Goal: Find specific page/section: Find specific page/section

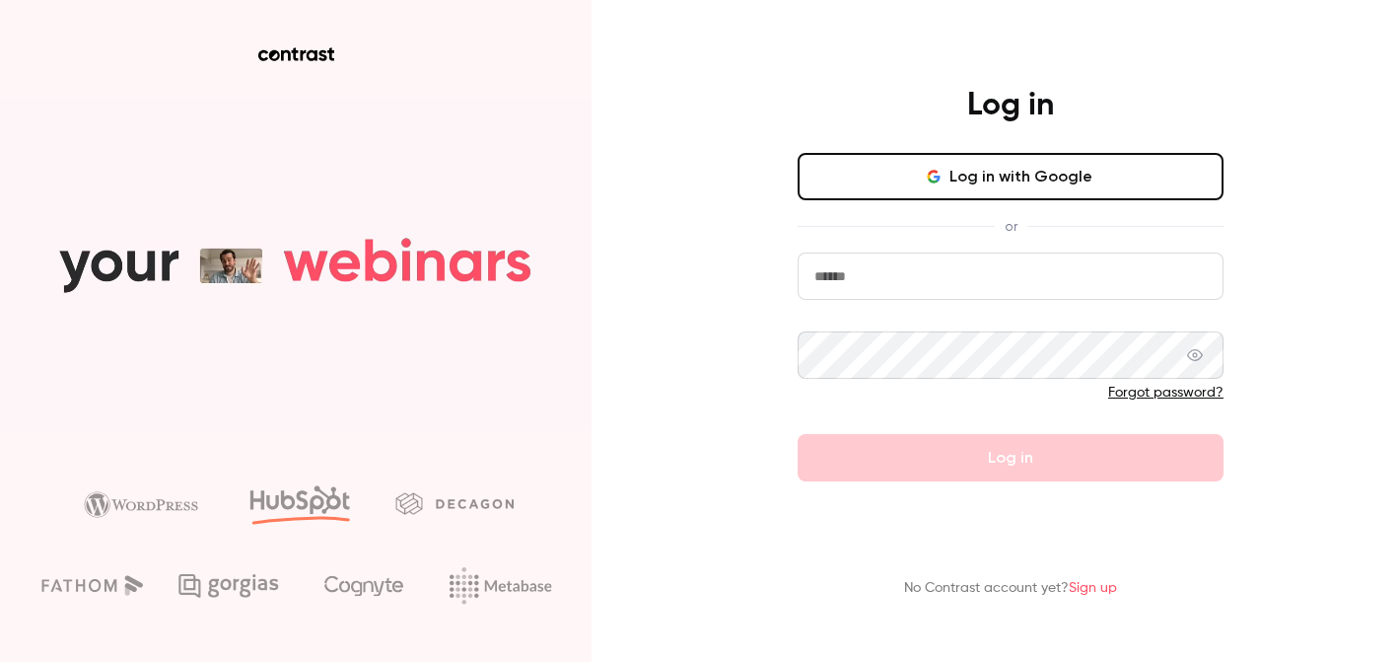
click at [1001, 182] on button "Log in with Google" at bounding box center [1011, 176] width 426 height 47
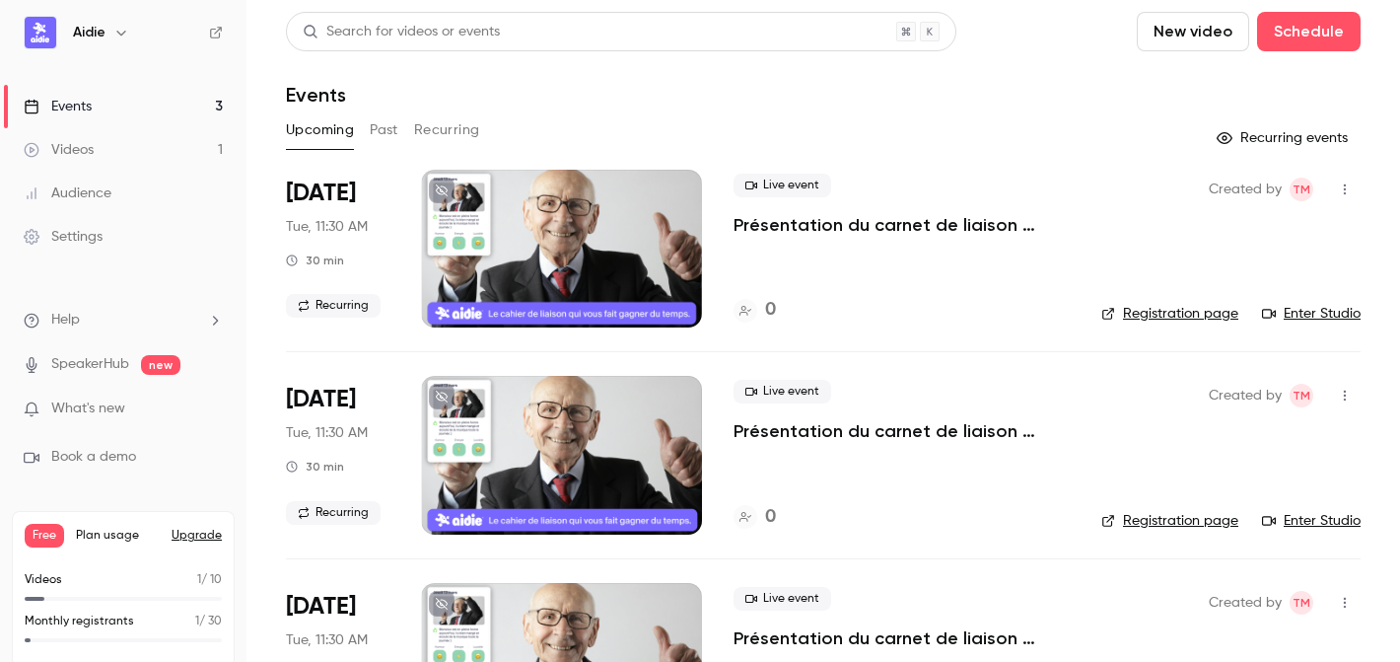
click at [375, 123] on button "Past" at bounding box center [384, 130] width 29 height 32
click at [753, 309] on div at bounding box center [746, 311] width 24 height 24
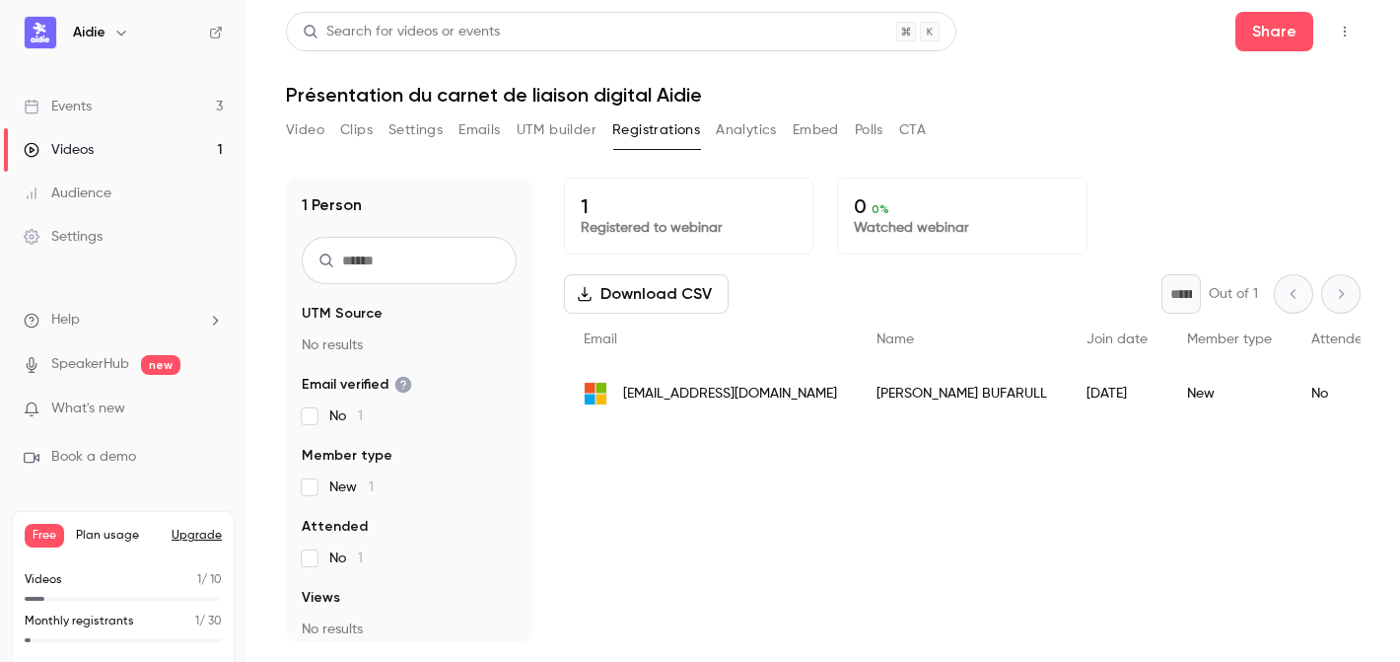
click at [766, 399] on span "[EMAIL_ADDRESS][DOMAIN_NAME]" at bounding box center [730, 394] width 214 height 21
